Goal: Task Accomplishment & Management: Complete application form

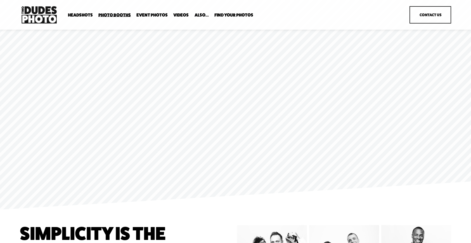
click at [0, 0] on span "Tuxedo B+W Booth" at bounding box center [0, 0] width 0 height 0
click at [416, 19] on link "Contact Us" at bounding box center [431, 14] width 42 height 17
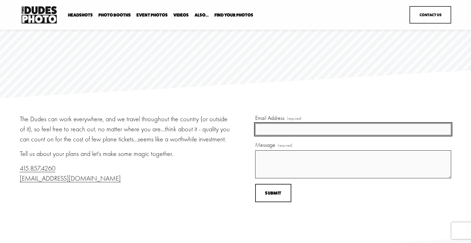
click at [276, 128] on input "Email Address (required)" at bounding box center [353, 129] width 196 height 12
type input "green.dominique4 @gmail.com"
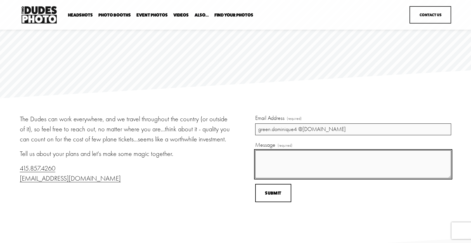
click at [276, 161] on textarea "Message (required)" at bounding box center [353, 164] width 196 height 28
click at [282, 155] on textarea "Hey there, i wanted to inquire about availability" at bounding box center [353, 164] width 196 height 28
click at [371, 154] on textarea "Hey there, I wanted to inquire about availability" at bounding box center [353, 164] width 196 height 28
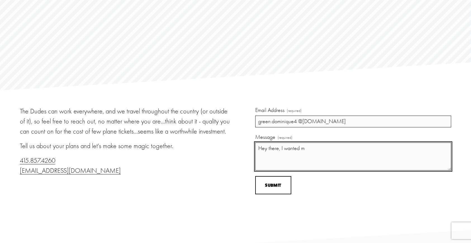
scroll to position [4, 0]
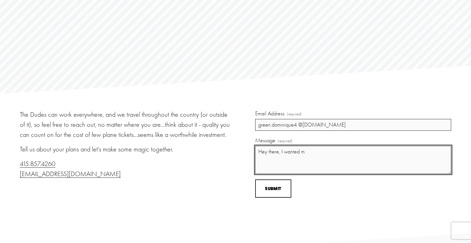
click at [315, 152] on textarea "Hey there, I wanted m" at bounding box center [353, 160] width 196 height 28
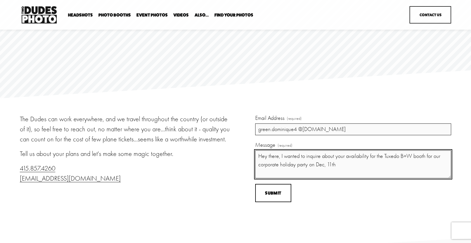
click at [345, 166] on textarea "Hey there, I wanted to inquire about your availability for the Tuxedo B+W booth…" at bounding box center [353, 164] width 196 height 28
click at [368, 165] on textarea "Hey there, I wanted to inquire about your availability for the Tuxedo B+W booth…" at bounding box center [353, 164] width 196 height 28
click at [404, 167] on textarea "Hey there, I wanted to inquire about your availability for the Tuxedo B+W booth…" at bounding box center [353, 164] width 196 height 28
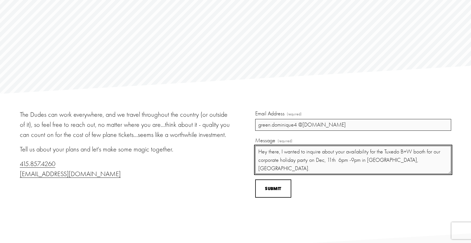
scroll to position [5, 0]
drag, startPoint x: 259, startPoint y: 151, endPoint x: 406, endPoint y: 161, distance: 147.4
click at [407, 161] on textarea "Hey there, I wanted to inquire about your availability for the Tuxedo B+W booth…" at bounding box center [353, 159] width 196 height 28
type textarea "Hey there, I wanted to inquire about your availability for the Tuxedo B+W booth…"
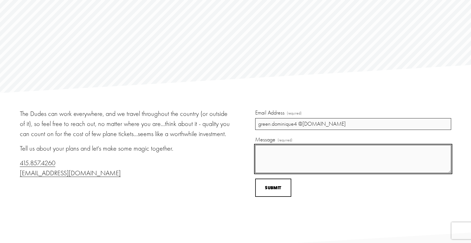
paste textarea "Hi there, I wanted to check your availability for the Tuxedo B+W booth for our …"
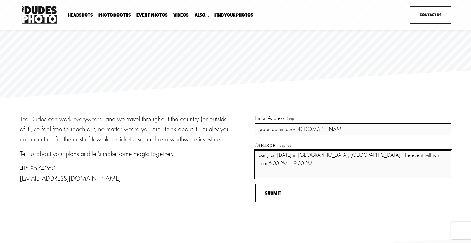
scroll to position [27, 0]
click at [280, 163] on textarea "Hi there, I wanted to check your availability for the Tuxedo B+W booth for our …" at bounding box center [353, 164] width 196 height 28
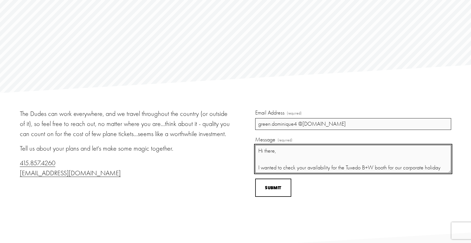
scroll to position [0, 0]
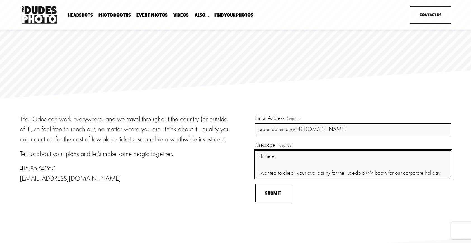
type textarea "Hi there, I wanted to check your availability for the Tuxedo B+W booth for our …"
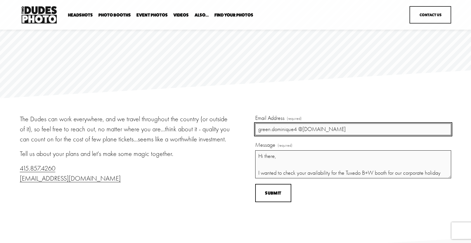
drag, startPoint x: 340, startPoint y: 128, endPoint x: 226, endPoint y: 126, distance: 114.4
click at [226, 127] on div "The Dudes can work everywhere, and we travel throughout the country (or outside…" at bounding box center [235, 168] width 471 height 108
type input "o"
type input "dominique.green@playstudios.com"
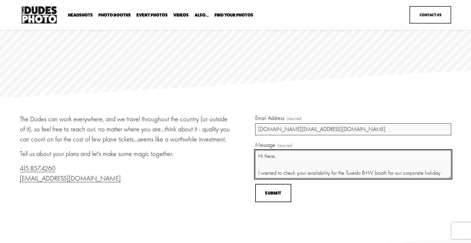
click at [308, 156] on textarea "Hi there, I wanted to check your availability for the Tuxedo B+W booth for our …" at bounding box center [353, 164] width 196 height 28
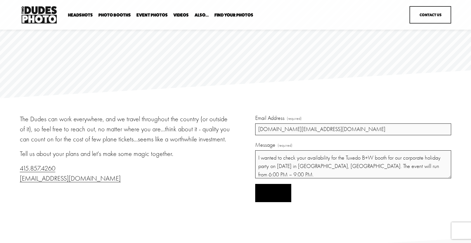
click at [277, 194] on span "Submit" at bounding box center [273, 192] width 16 height 5
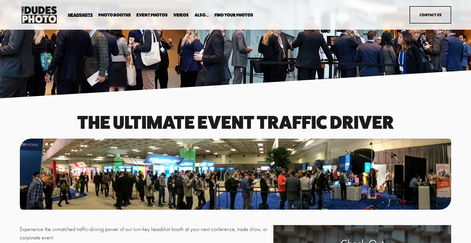
click at [0, 0] on span "Tuxedo B+W Booth" at bounding box center [0, 0] width 0 height 0
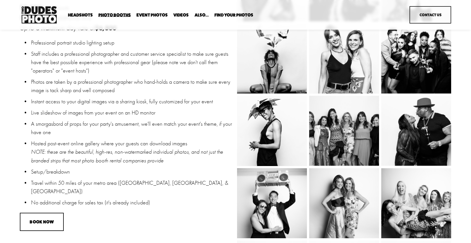
scroll to position [348, 0]
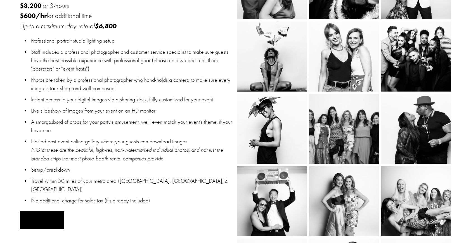
click at [36, 212] on button "BOOK NOW" at bounding box center [42, 220] width 44 height 18
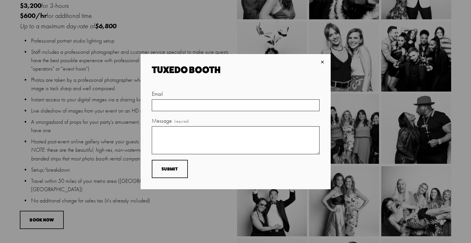
click at [321, 63] on div "×" at bounding box center [323, 62] width 6 height 6
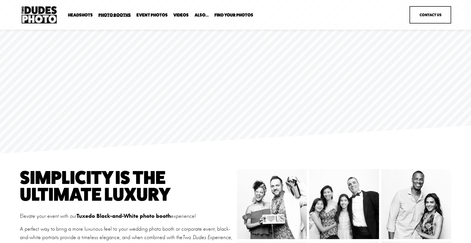
scroll to position [0, 0]
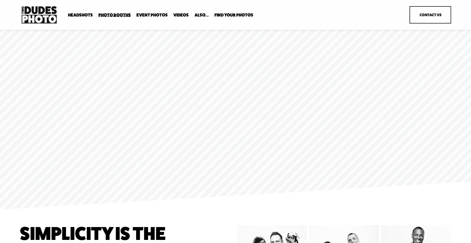
click at [153, 16] on link "Event Photos" at bounding box center [151, 14] width 31 height 5
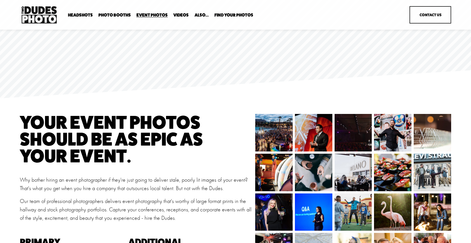
click at [0, 0] on span "In Your Office" at bounding box center [0, 0] width 0 height 0
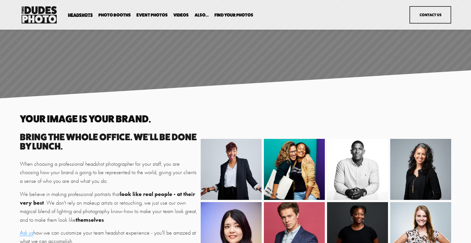
click at [0, 0] on span "Party Booth" at bounding box center [0, 0] width 0 height 0
